Goal: Task Accomplishment & Management: Use online tool/utility

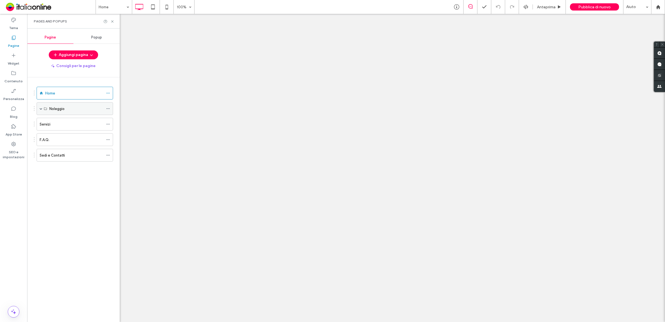
click at [56, 112] on div "Noleggio" at bounding box center [76, 109] width 54 height 12
click at [56, 108] on label "Noleggio" at bounding box center [56, 109] width 15 height 10
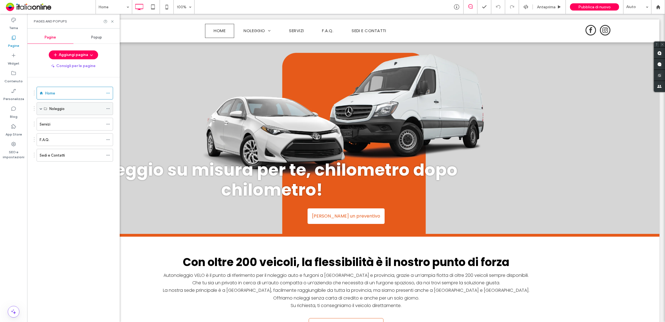
click at [92, 110] on div "Noleggio" at bounding box center [76, 109] width 54 height 6
click at [46, 124] on label "Servizi" at bounding box center [45, 124] width 11 height 10
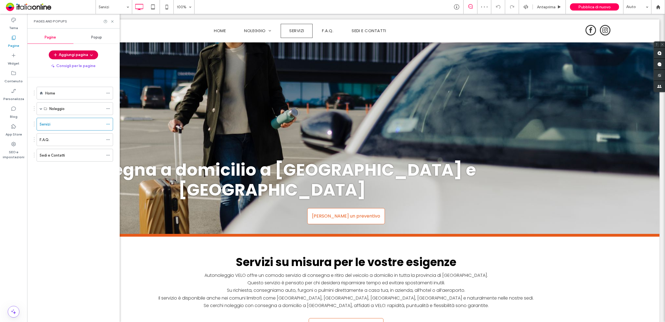
click at [78, 58] on button "Aggiungi pagina" at bounding box center [73, 54] width 49 height 9
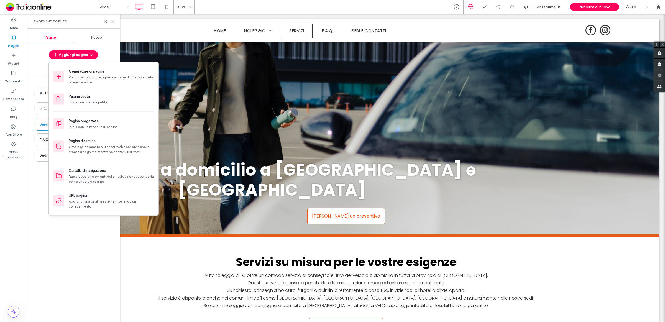
click at [73, 246] on div "Home Noleggio Auto Furgoni Pulmini Servizi F.A.Q. Sedi e Contatti" at bounding box center [77, 198] width 86 height 242
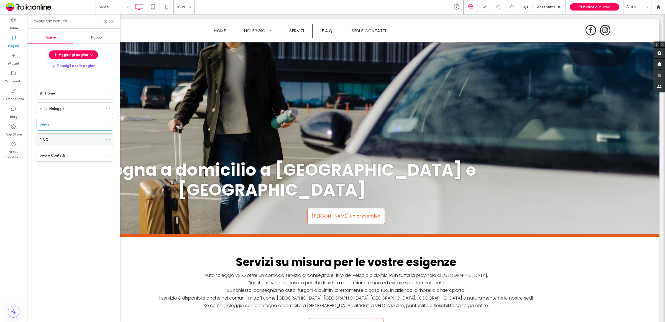
click at [84, 140] on div "F.A.Q." at bounding box center [72, 140] width 64 height 6
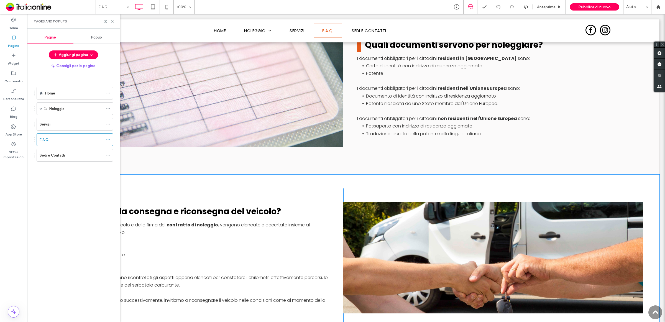
scroll to position [946, 0]
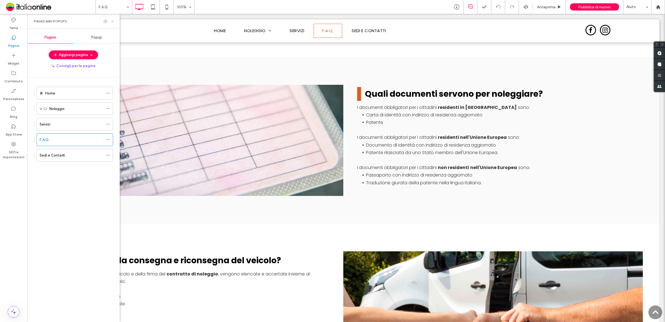
click at [110, 22] on icon at bounding box center [112, 21] width 4 height 4
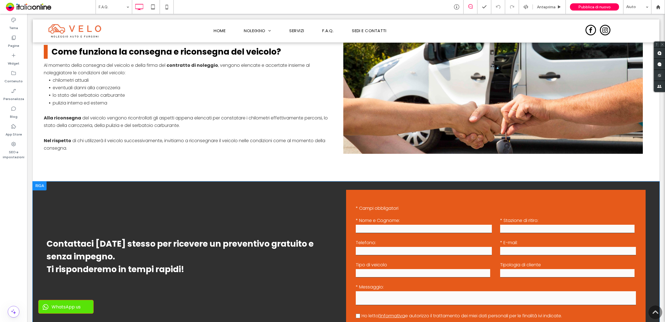
scroll to position [1223, 0]
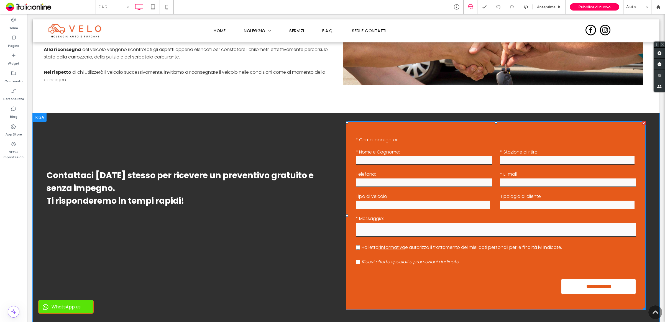
click at [518, 181] on input "email" at bounding box center [568, 182] width 136 height 8
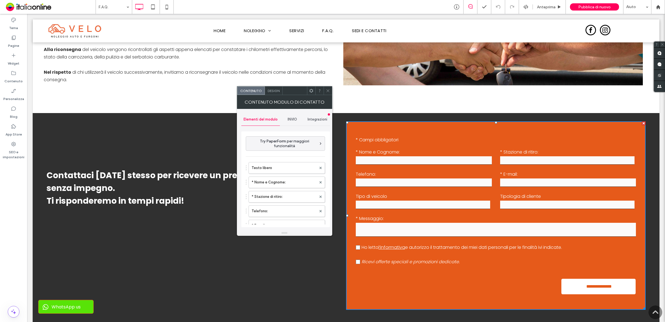
click at [288, 123] on div "INVIO" at bounding box center [292, 119] width 25 height 12
click at [285, 145] on label "Nuova notifica di invio" at bounding box center [286, 145] width 74 height 11
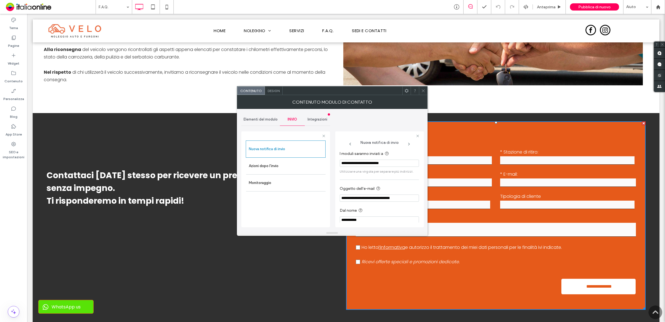
click at [423, 96] on div "Contenuto modulo di contatto" at bounding box center [332, 102] width 191 height 14
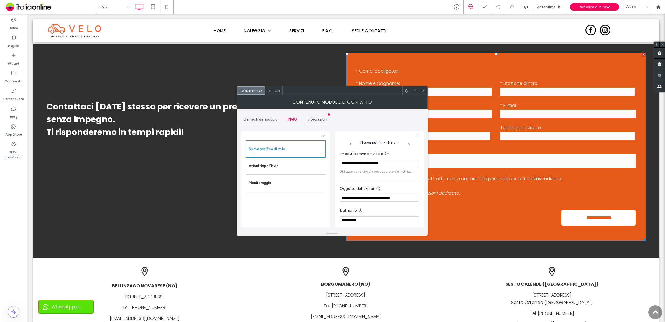
scroll to position [1362, 0]
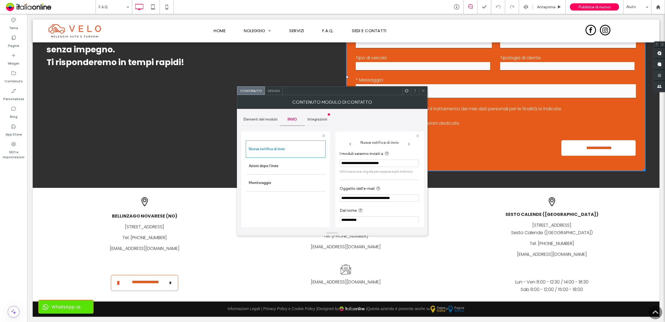
click at [410, 276] on div "mail noleggio auto [GEOGRAPHIC_DATA] [EMAIL_ADDRESS][DOMAIN_NAME] Click To Paste" at bounding box center [345, 278] width 201 height 35
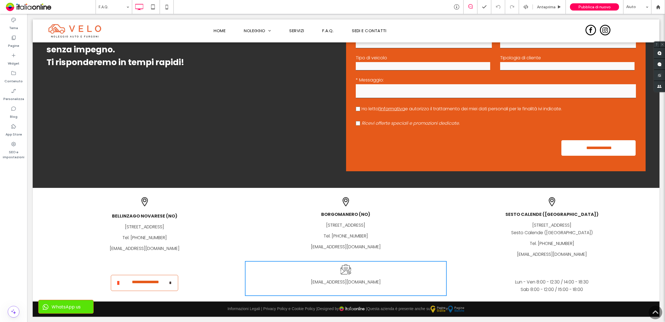
click at [373, 283] on p "[EMAIL_ADDRESS][DOMAIN_NAME]" at bounding box center [345, 281] width 179 height 7
